Goal: Task Accomplishment & Management: Use online tool/utility

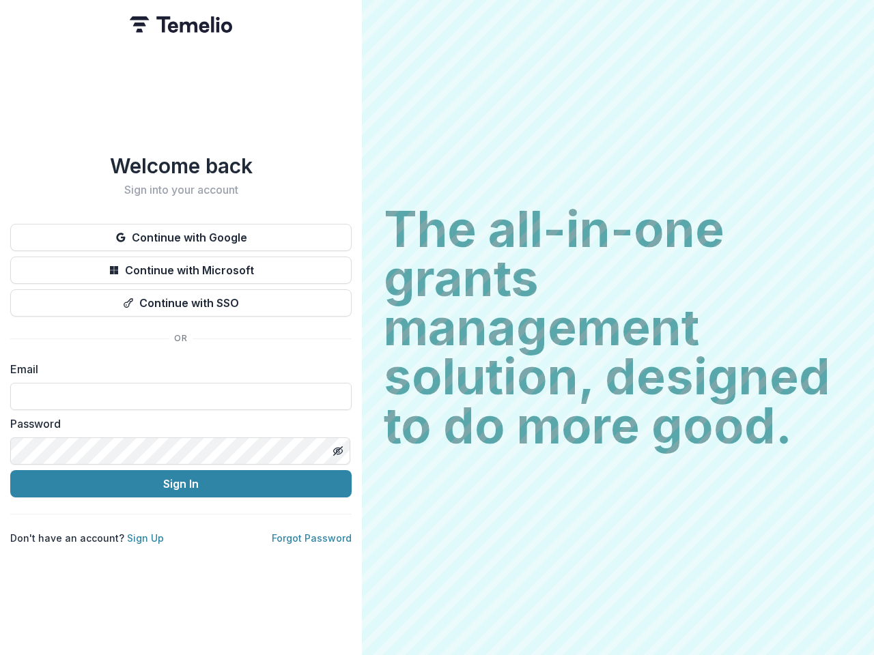
click at [437, 328] on h2 "The all-in-one grants management solution, designed to do more good." at bounding box center [618, 328] width 468 height 246
click at [181, 232] on button "Continue with Google" at bounding box center [180, 237] width 341 height 27
click at [181, 265] on button "Continue with Microsoft" at bounding box center [180, 270] width 341 height 27
click at [181, 298] on button "Continue with SSO" at bounding box center [180, 302] width 341 height 27
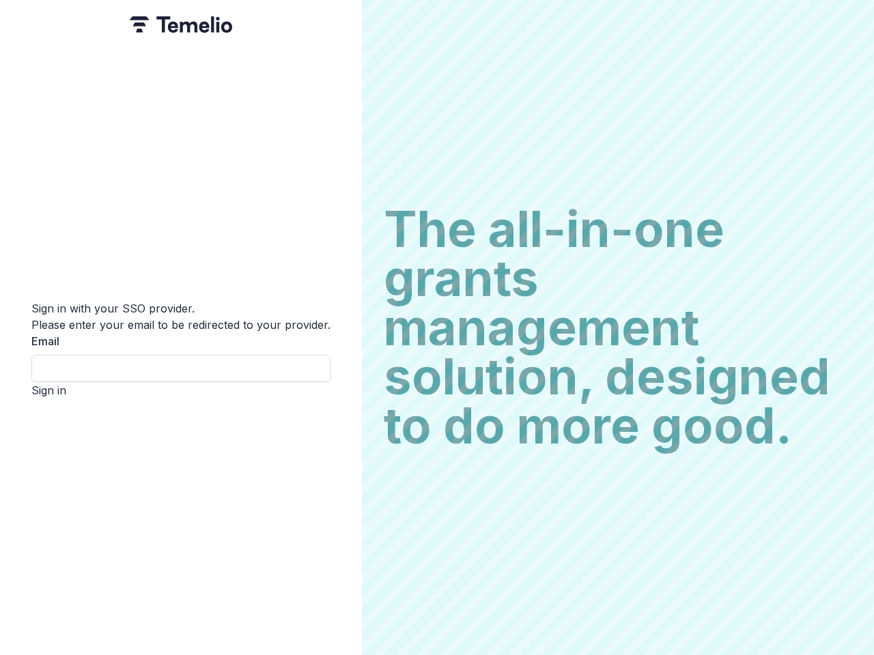
click at [337, 446] on div "Sign in with your SSO provider. Please enter your email to be redirected to you…" at bounding box center [181, 327] width 362 height 655
